Goal: Transaction & Acquisition: Purchase product/service

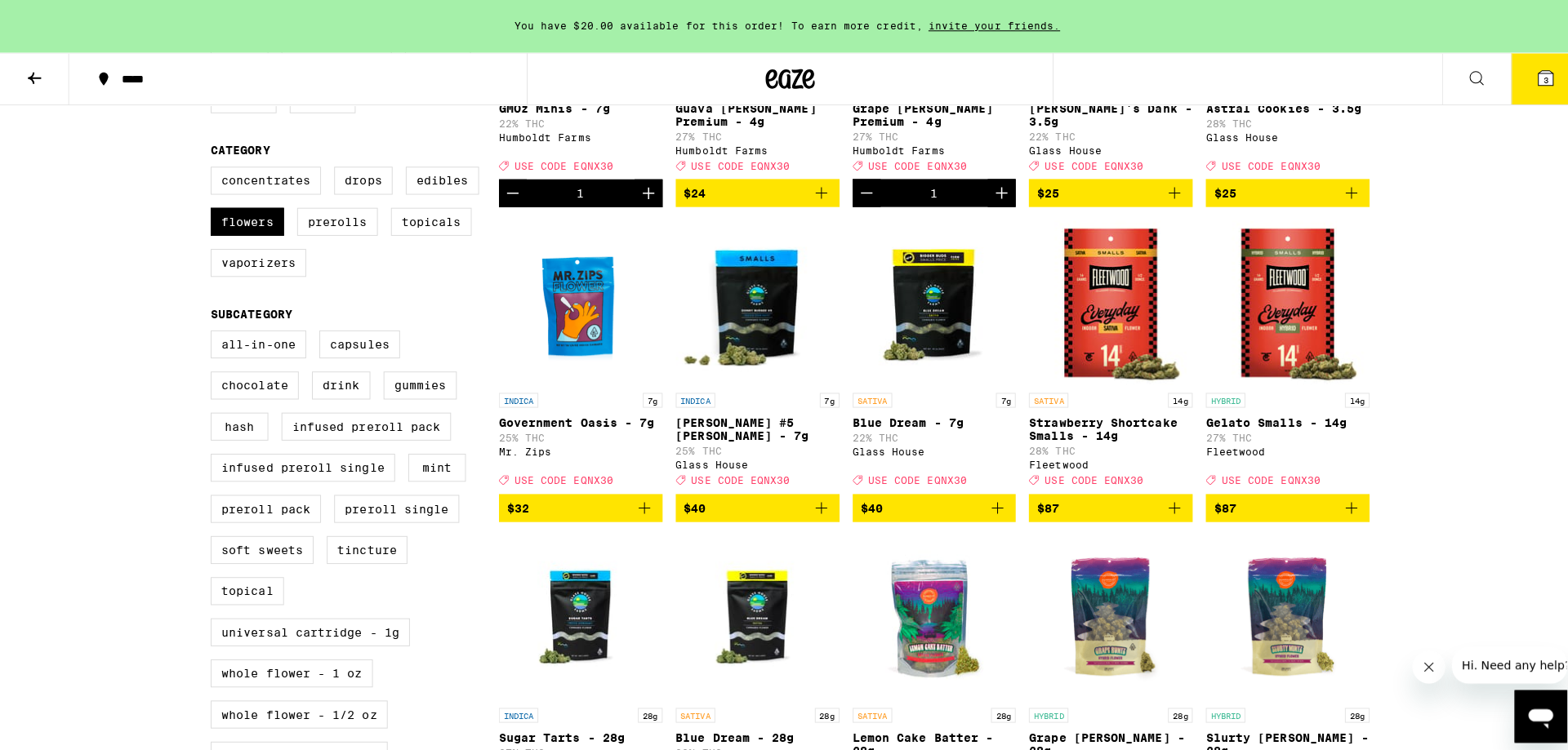
scroll to position [190, 0]
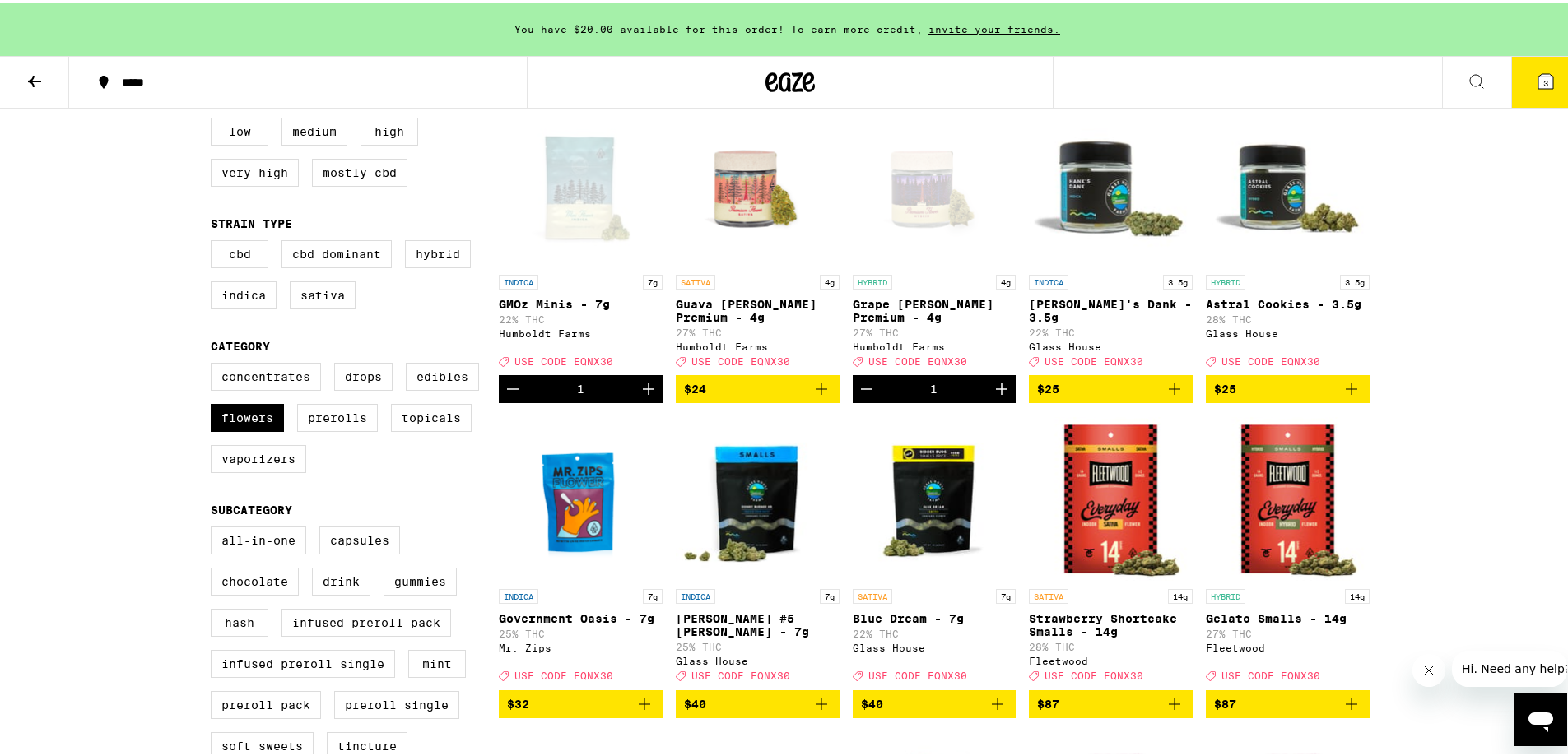
click at [499, 400] on button "Decrement" at bounding box center [513, 385] width 28 height 28
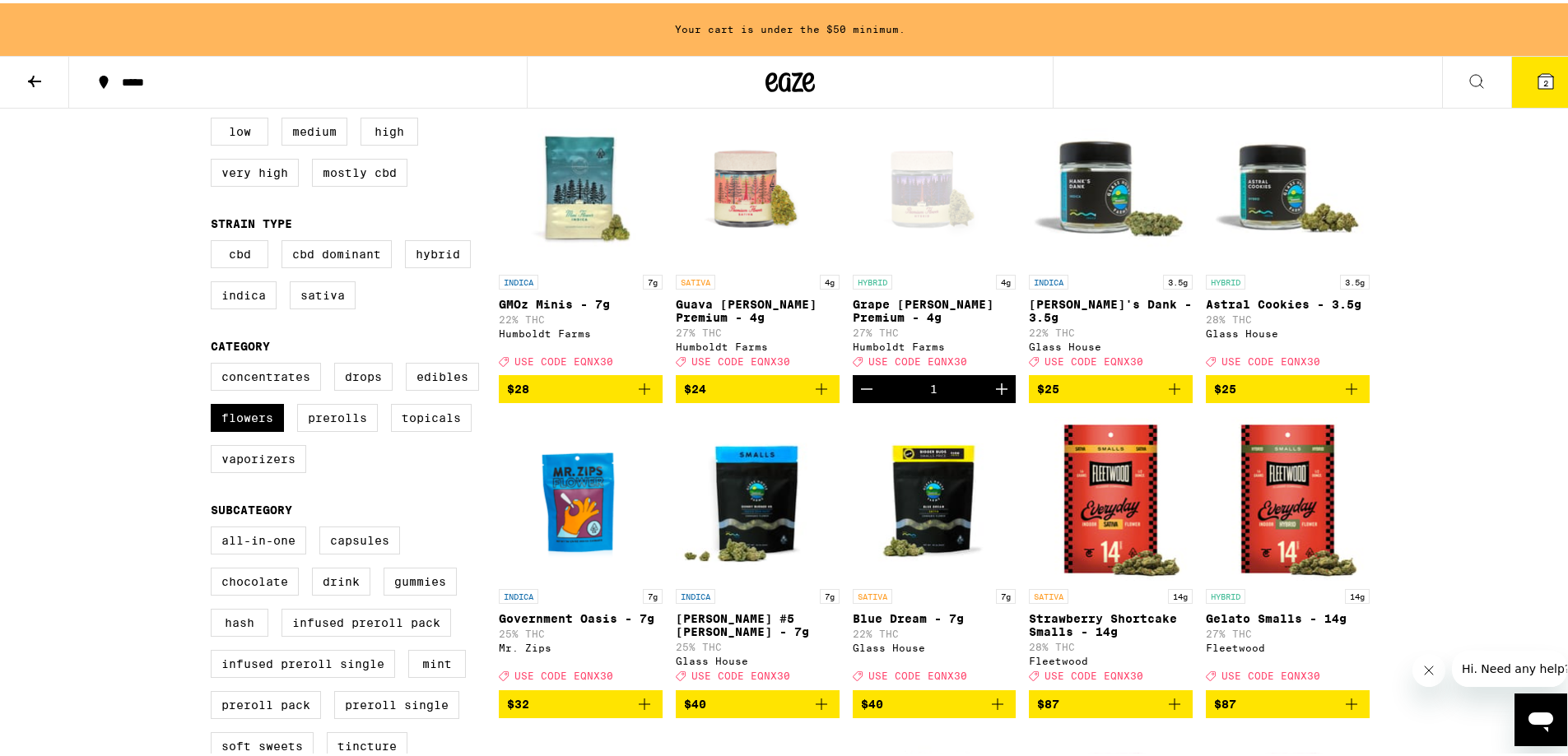
click at [641, 396] on icon "Add to bag" at bounding box center [644, 385] width 20 height 20
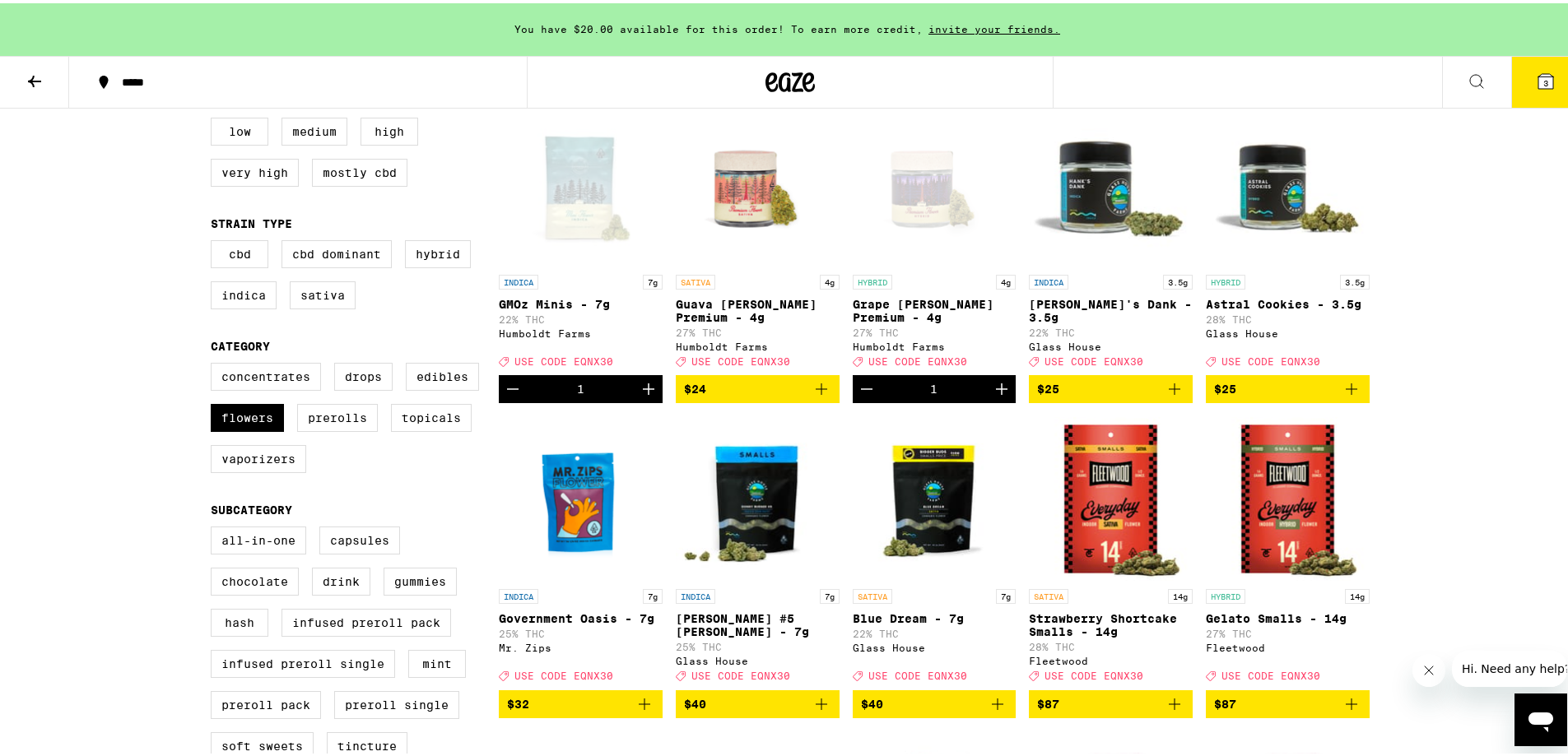
click at [1536, 87] on icon at bounding box center [1546, 78] width 20 height 20
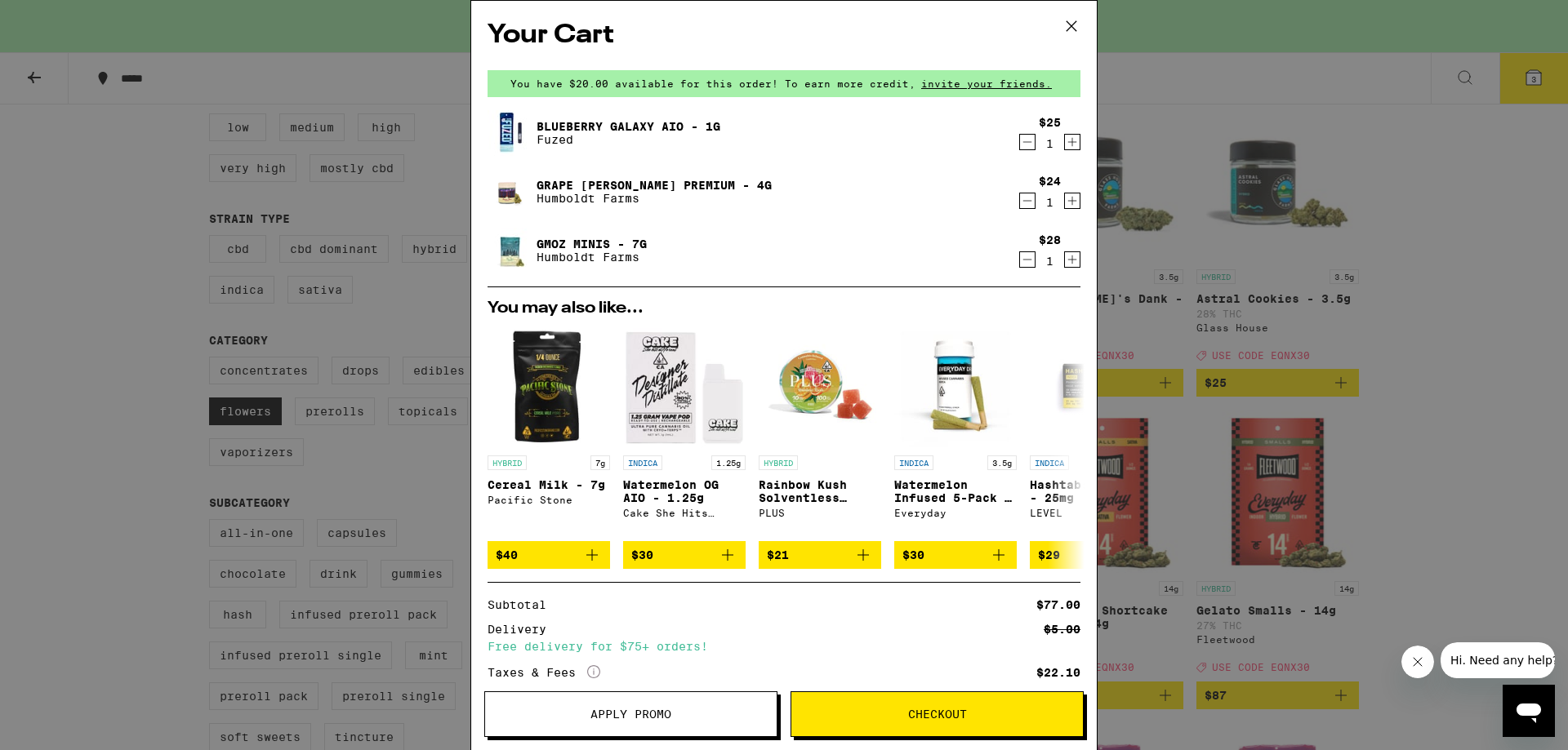
scroll to position [168, 0]
